Goal: Task Accomplishment & Management: Complete application form

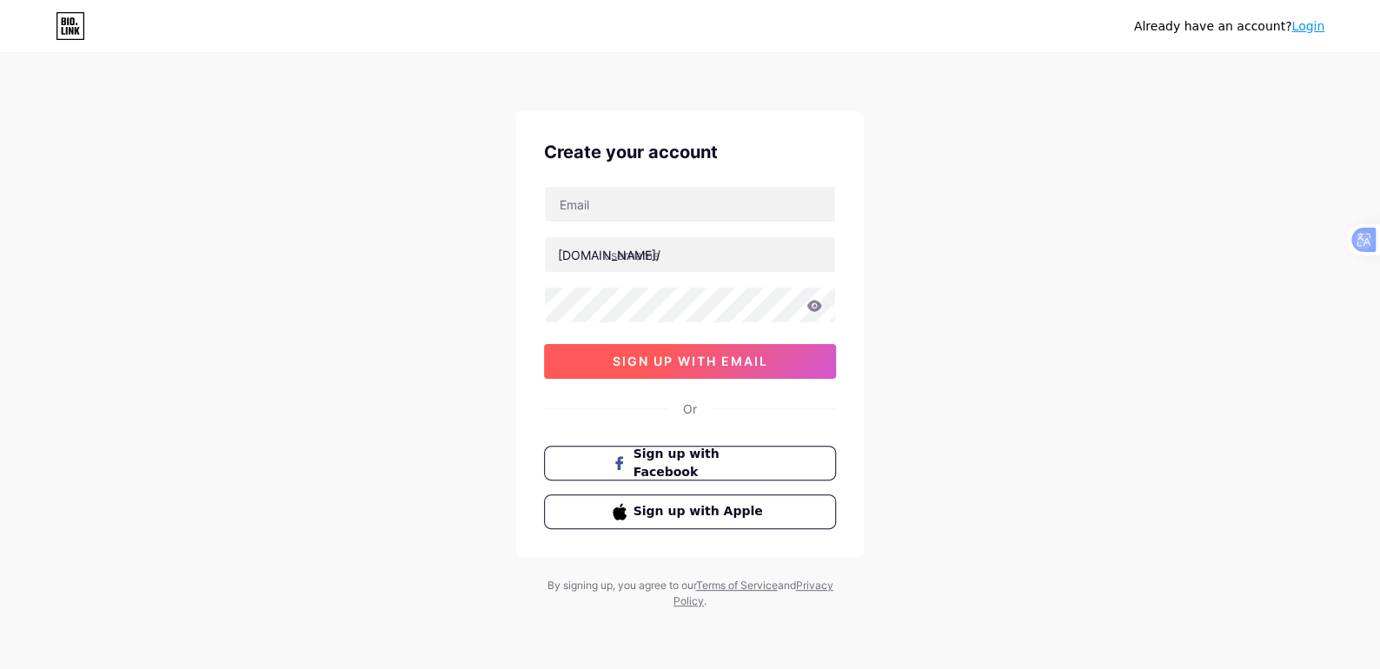
click at [650, 347] on button "sign up with email" at bounding box center [690, 361] width 292 height 35
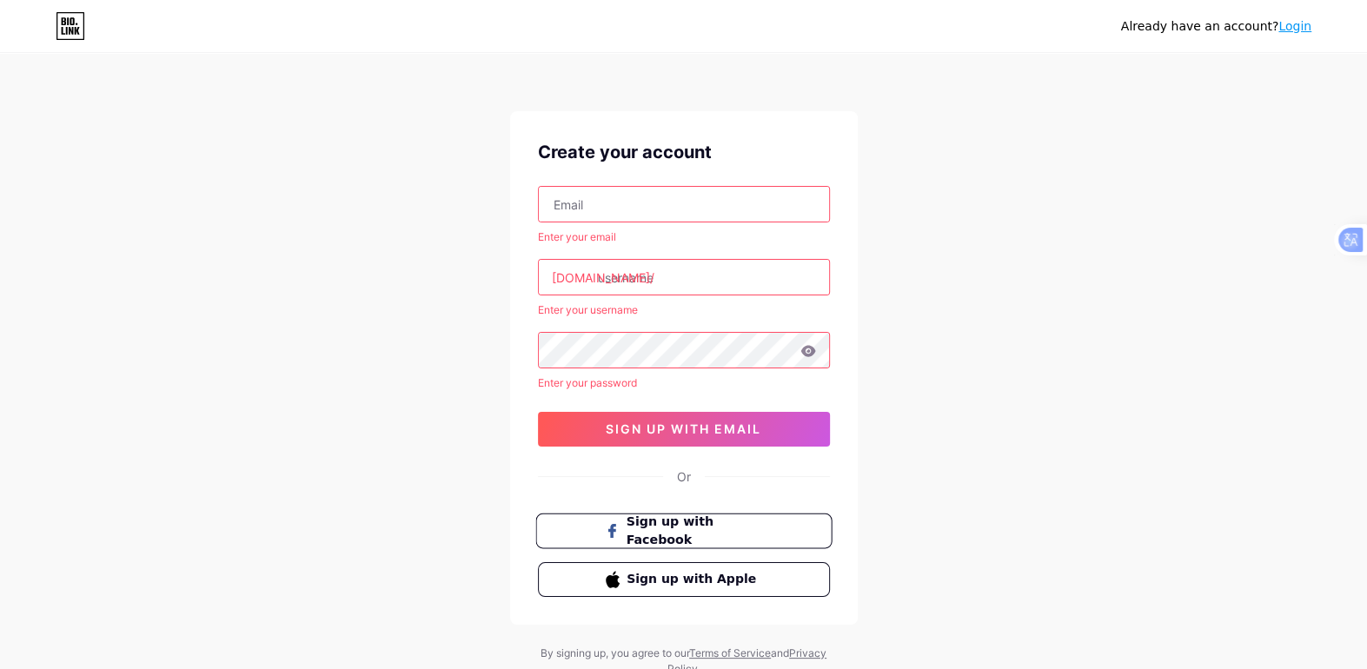
click at [667, 534] on span "Sign up with Facebook" at bounding box center [694, 531] width 136 height 37
